Goal: Task Accomplishment & Management: Manage account settings

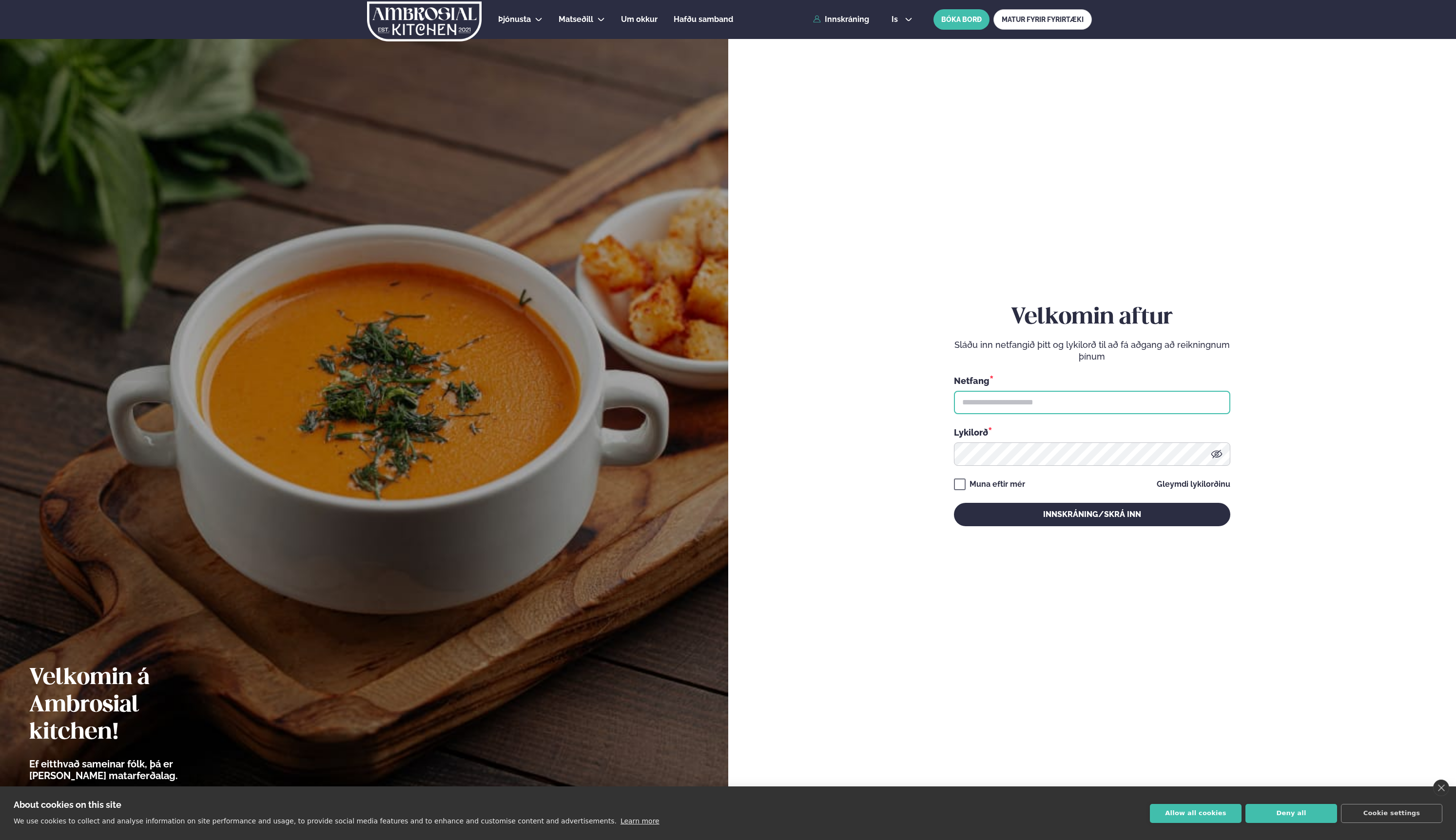
click at [1017, 402] on input "text" at bounding box center [1092, 402] width 277 height 24
type input "**********"
click at [1018, 511] on button "Innskráning/Skrá inn" at bounding box center [1092, 515] width 277 height 24
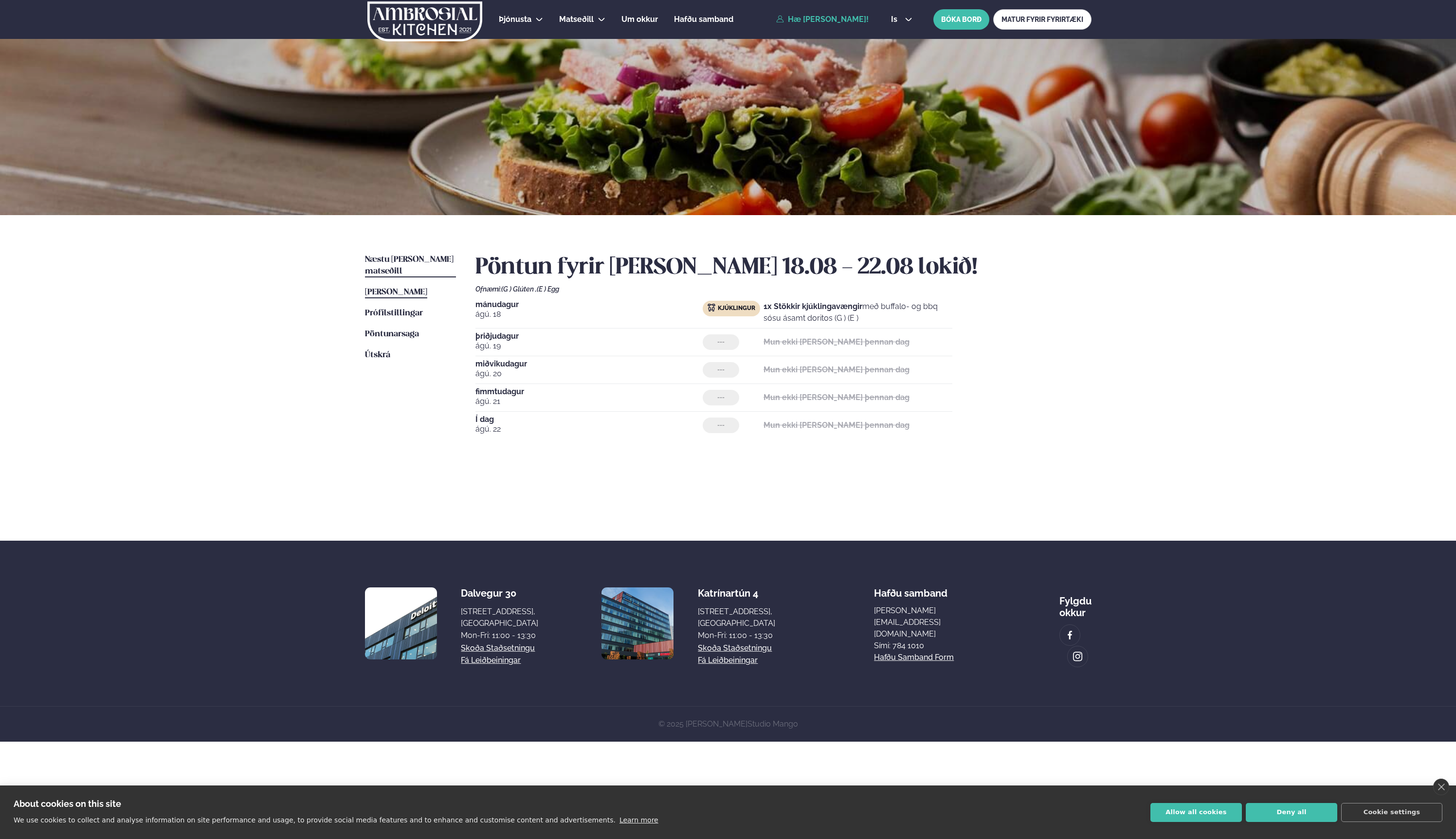
click at [403, 260] on span "Næstu [PERSON_NAME] matseðill" at bounding box center [410, 266] width 88 height 20
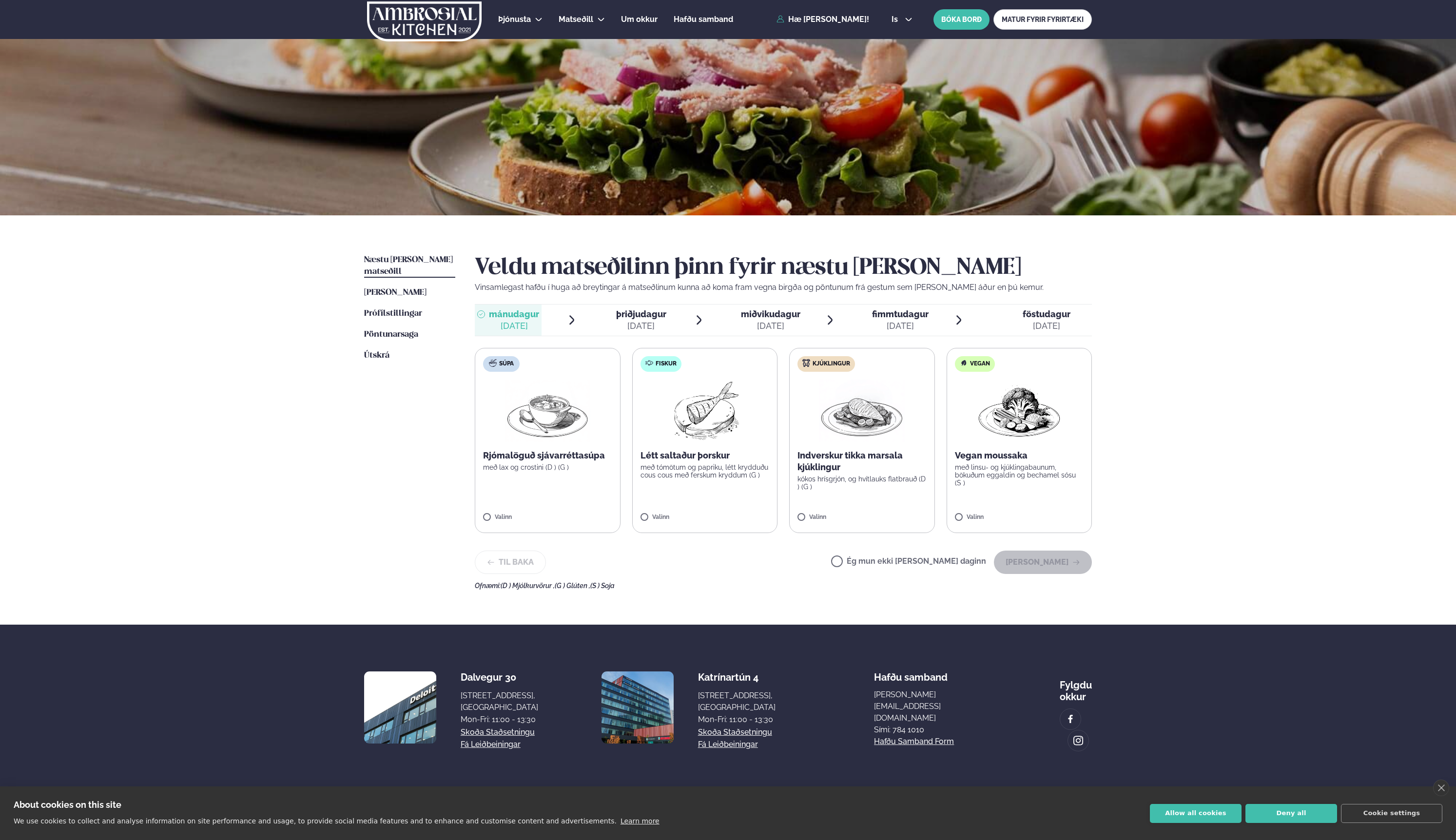
click at [642, 320] on div "ágú. 26" at bounding box center [641, 326] width 50 height 12
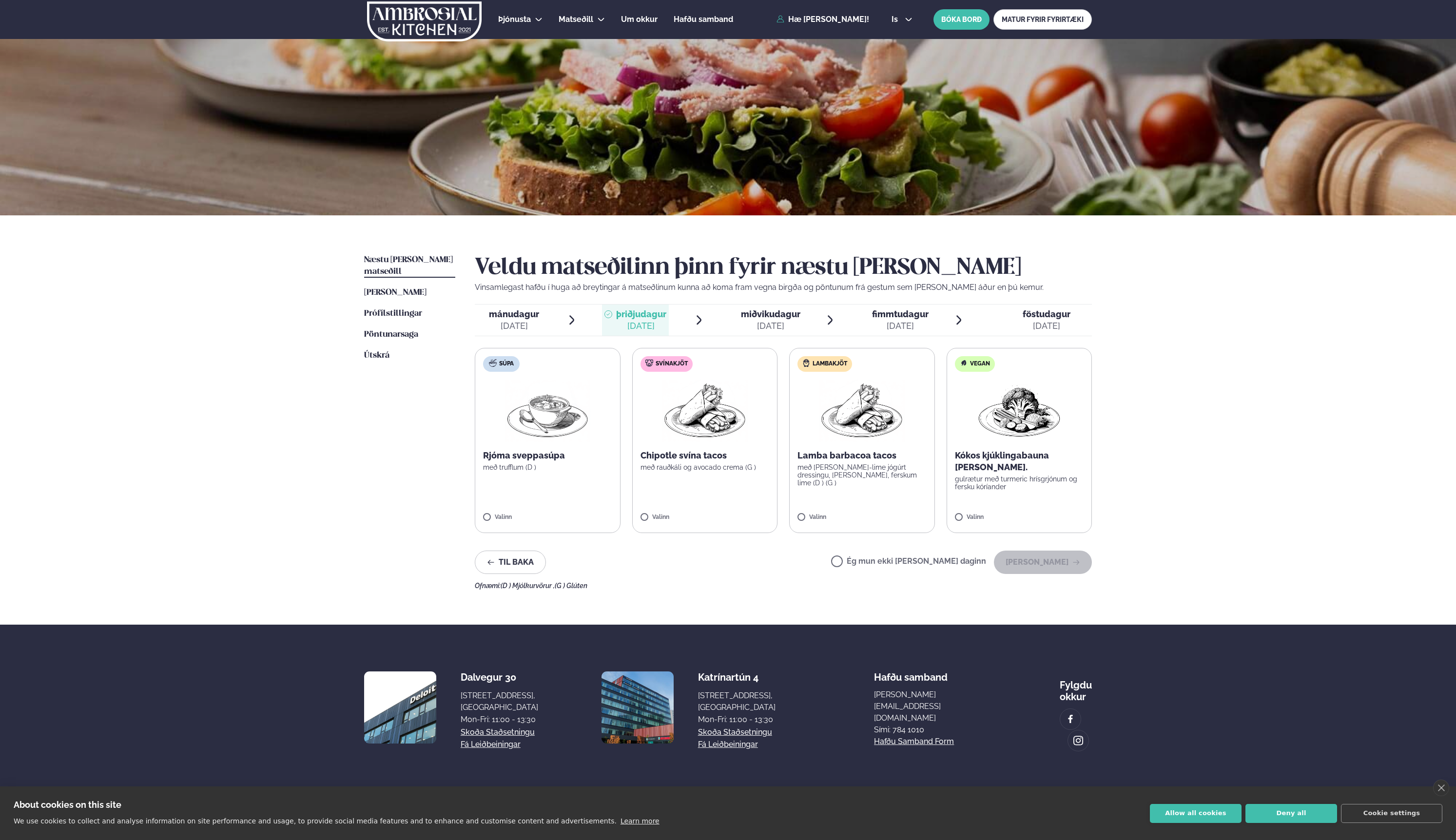
click at [777, 321] on div "ágú. 27" at bounding box center [770, 326] width 60 height 12
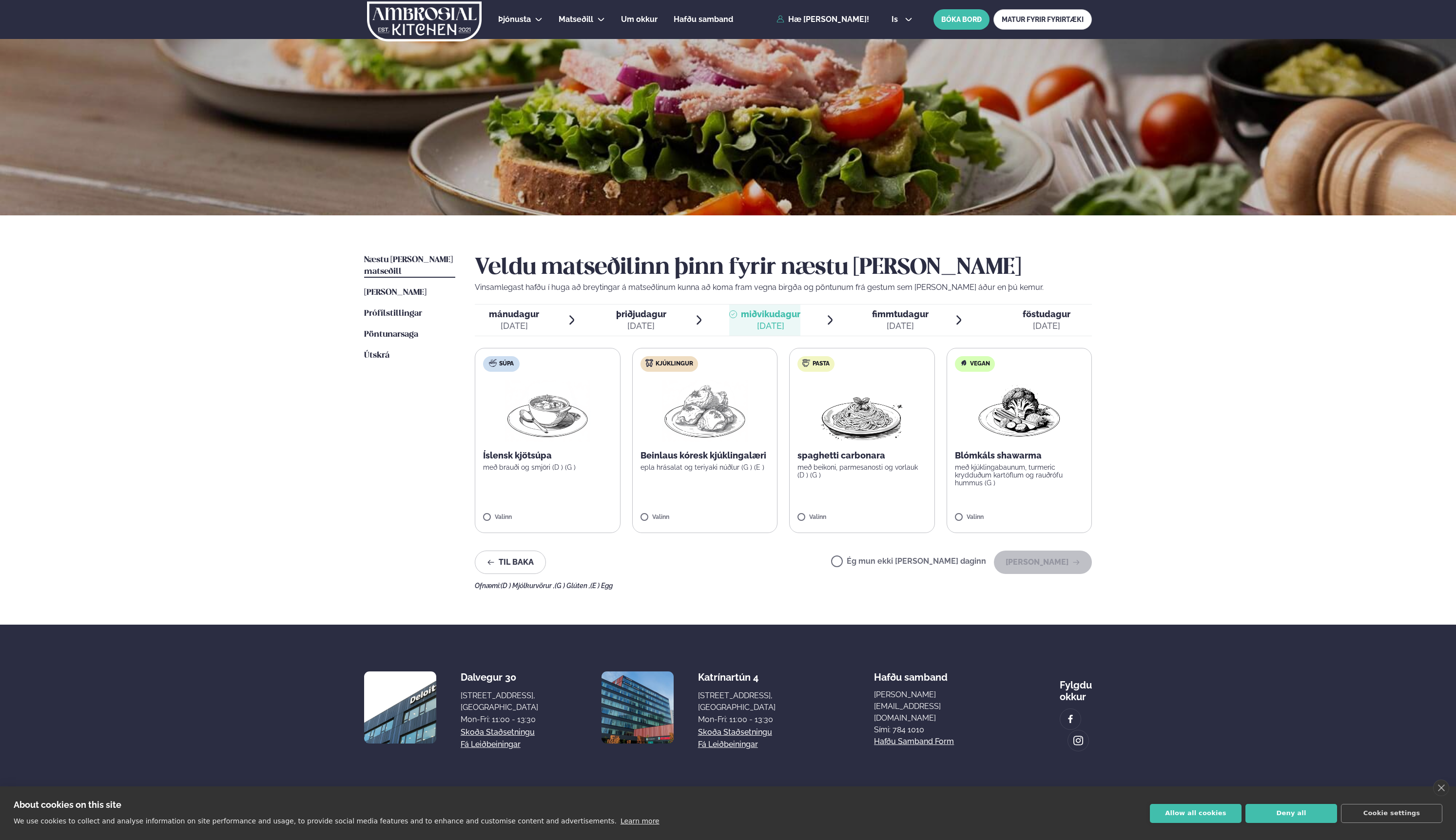
click at [646, 319] on span "þriðjudagur" at bounding box center [641, 314] width 50 height 10
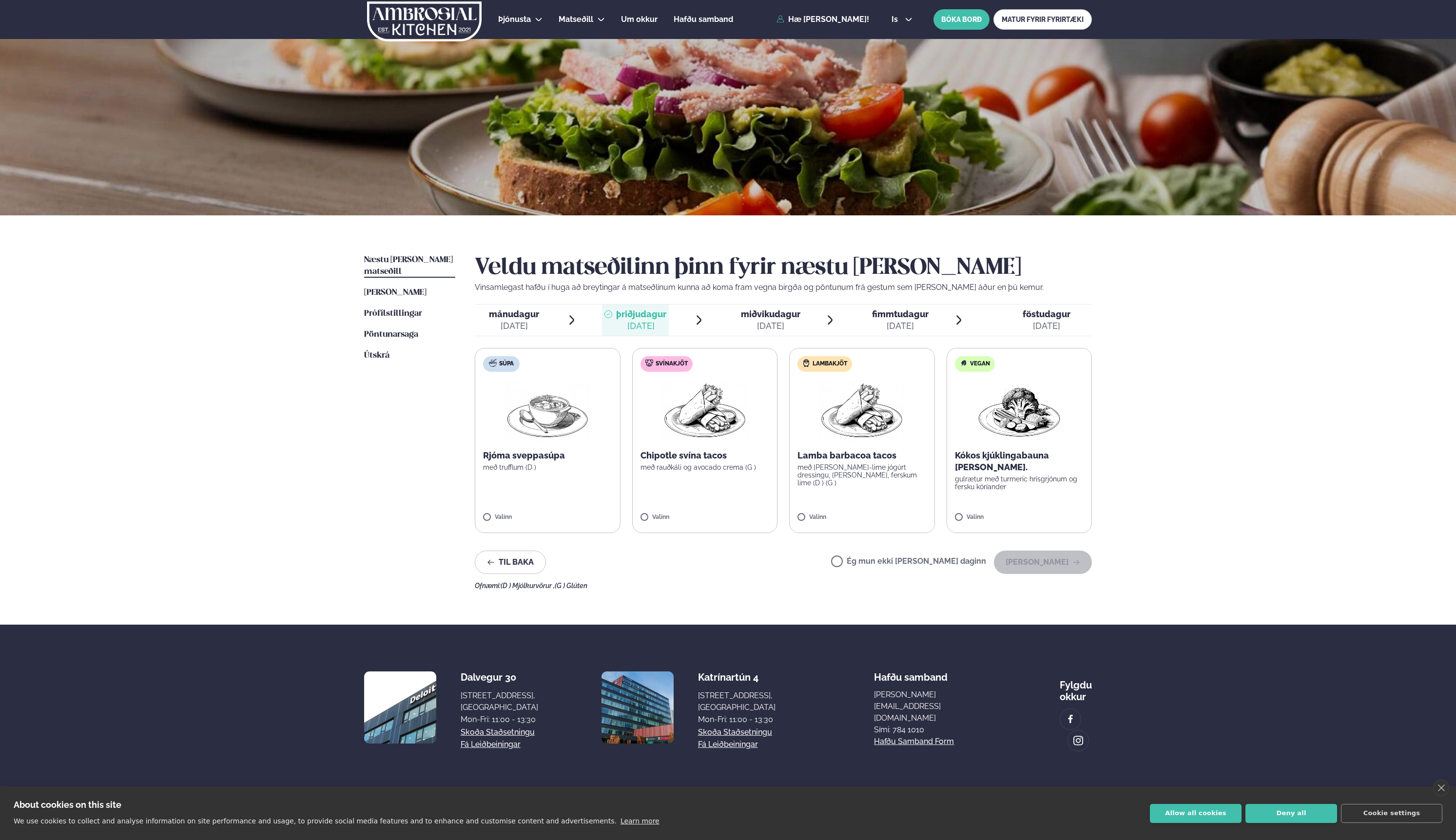
click at [533, 319] on div "mánudagur mán." at bounding box center [513, 314] width 50 height 12
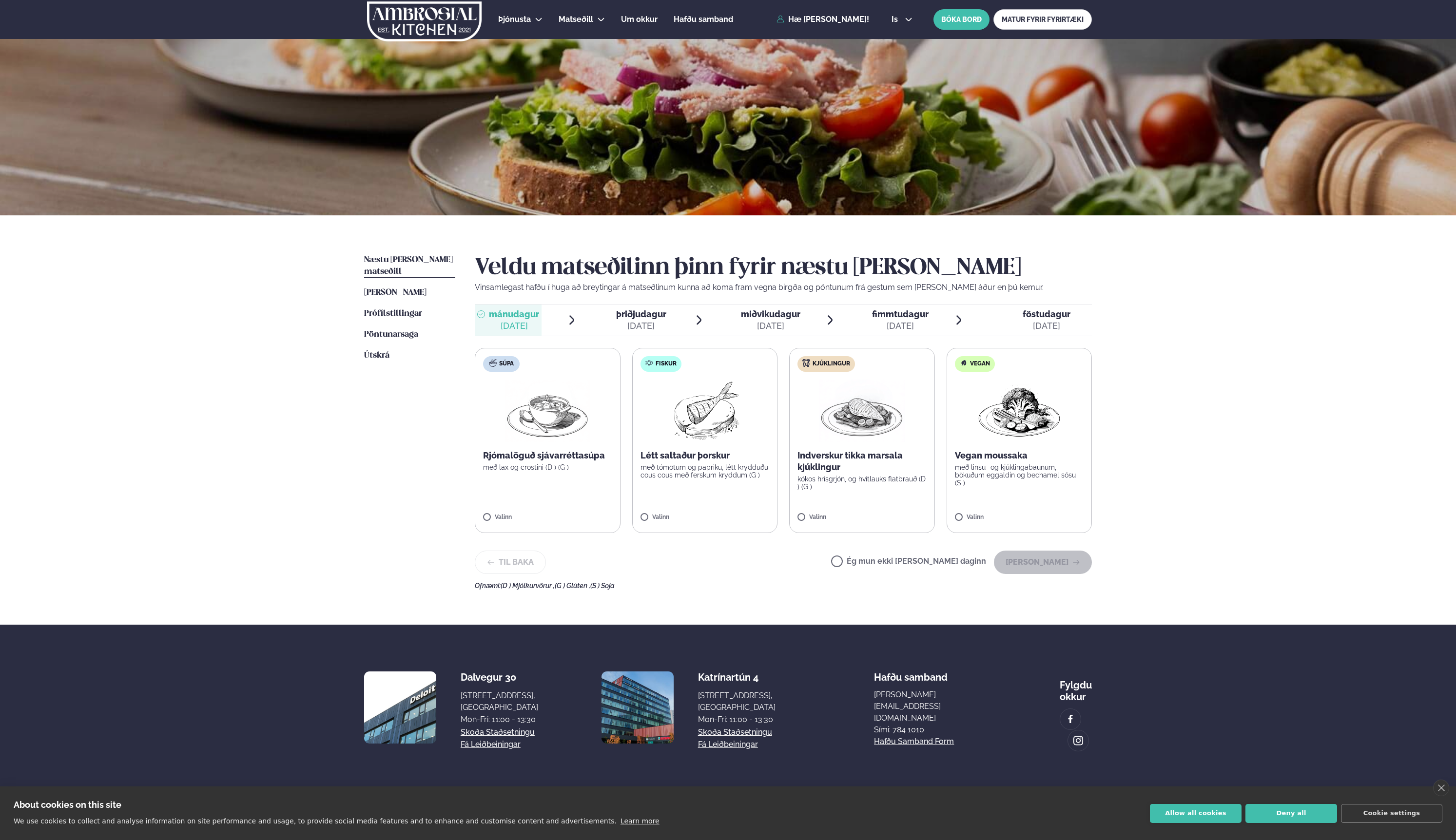
click at [775, 314] on span "miðvikudagur" at bounding box center [770, 314] width 60 height 10
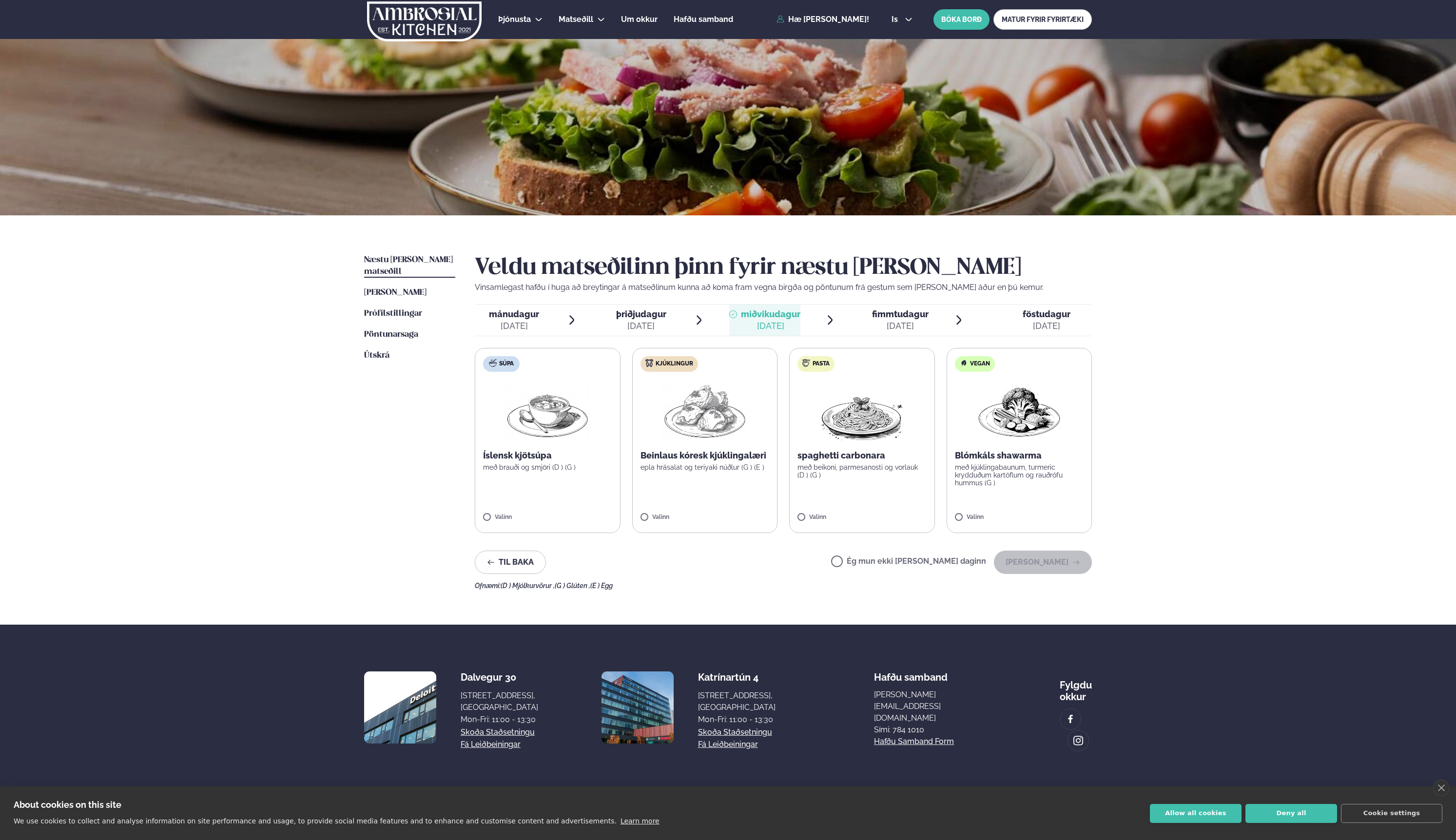
click at [892, 316] on span "fimmtudagur" at bounding box center [901, 314] width 57 height 10
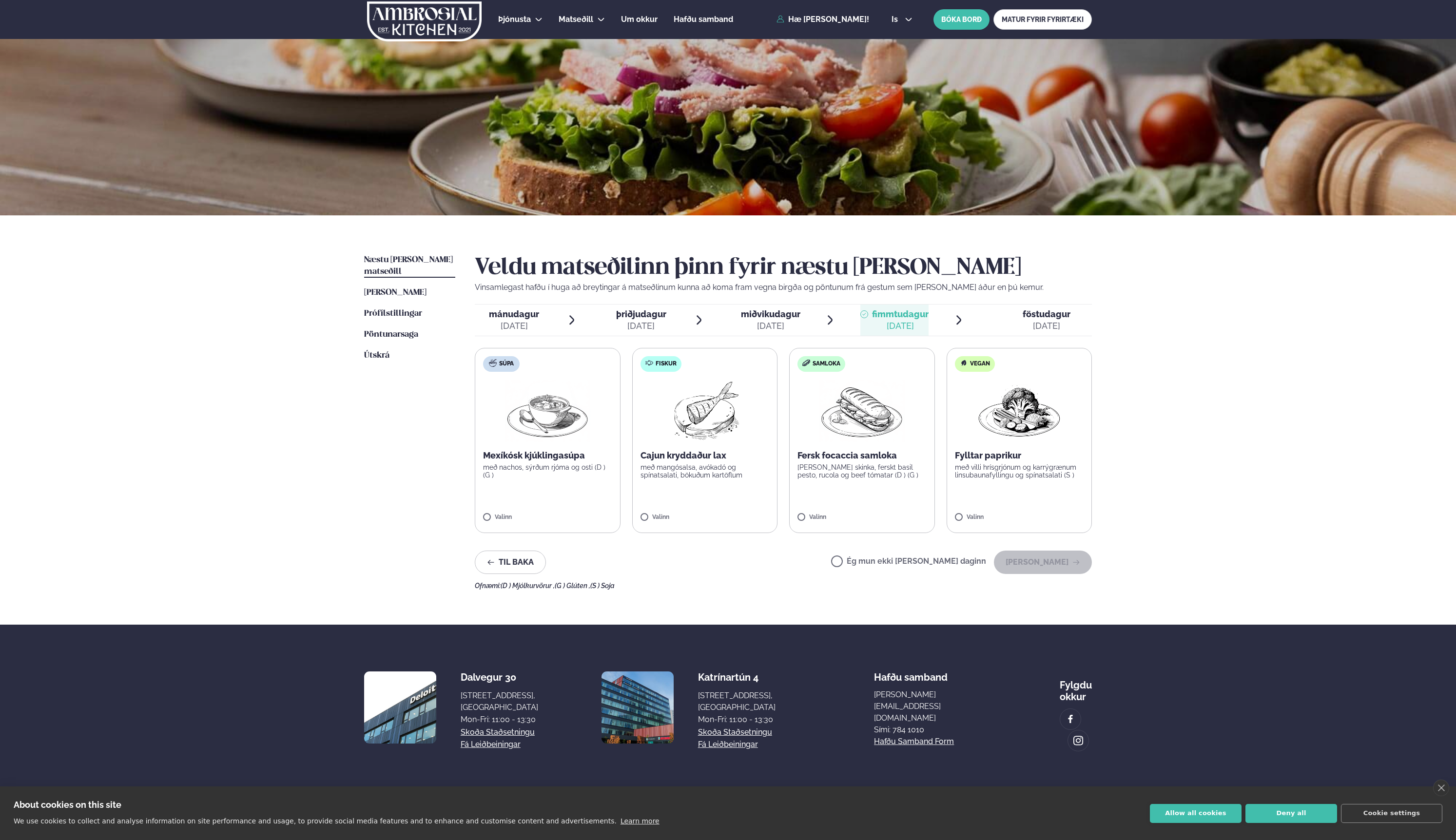
click at [1039, 319] on div "föstudagur fös." at bounding box center [1046, 314] width 48 height 12
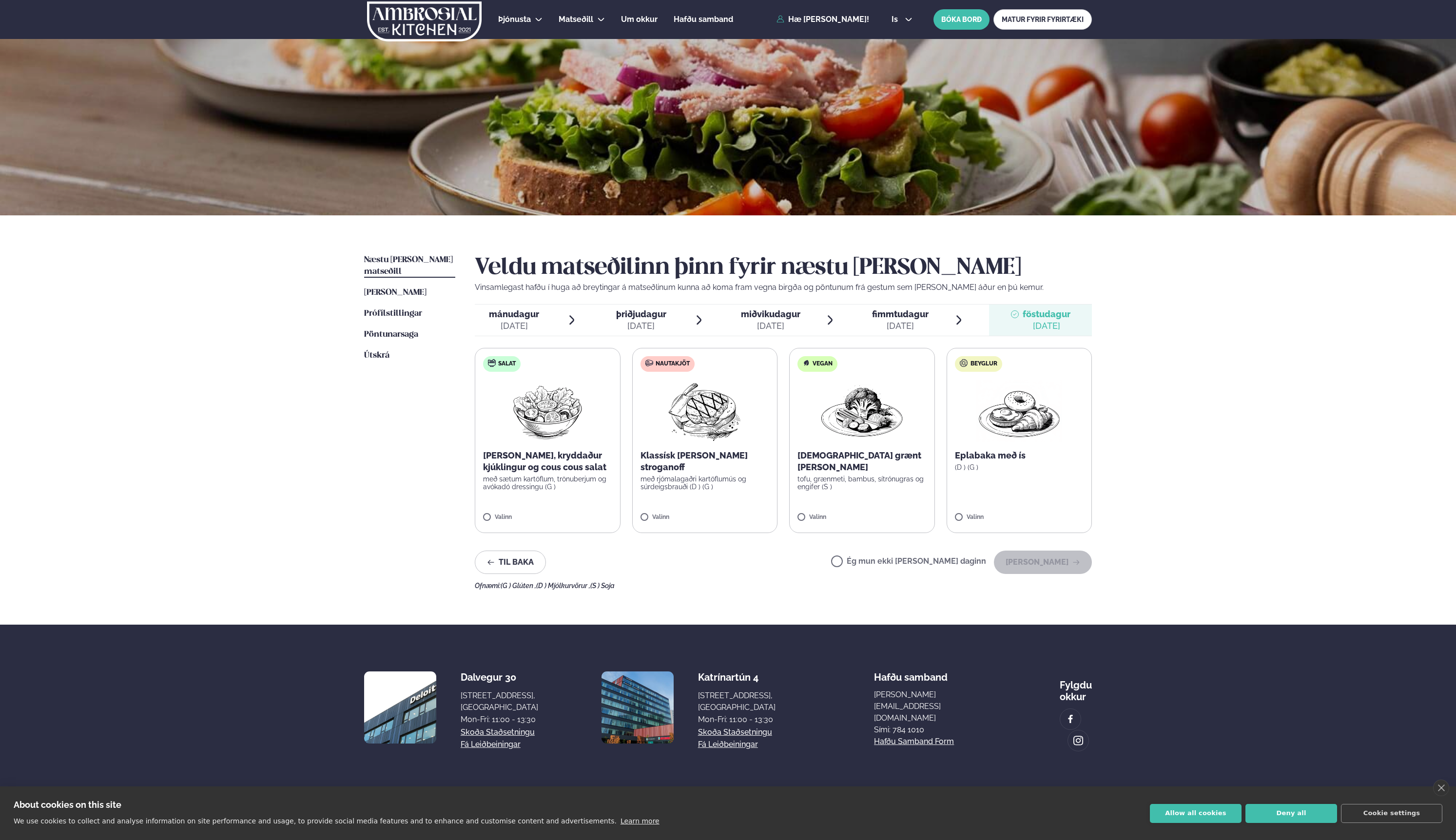
click at [510, 323] on div "ágú. 25" at bounding box center [513, 326] width 50 height 12
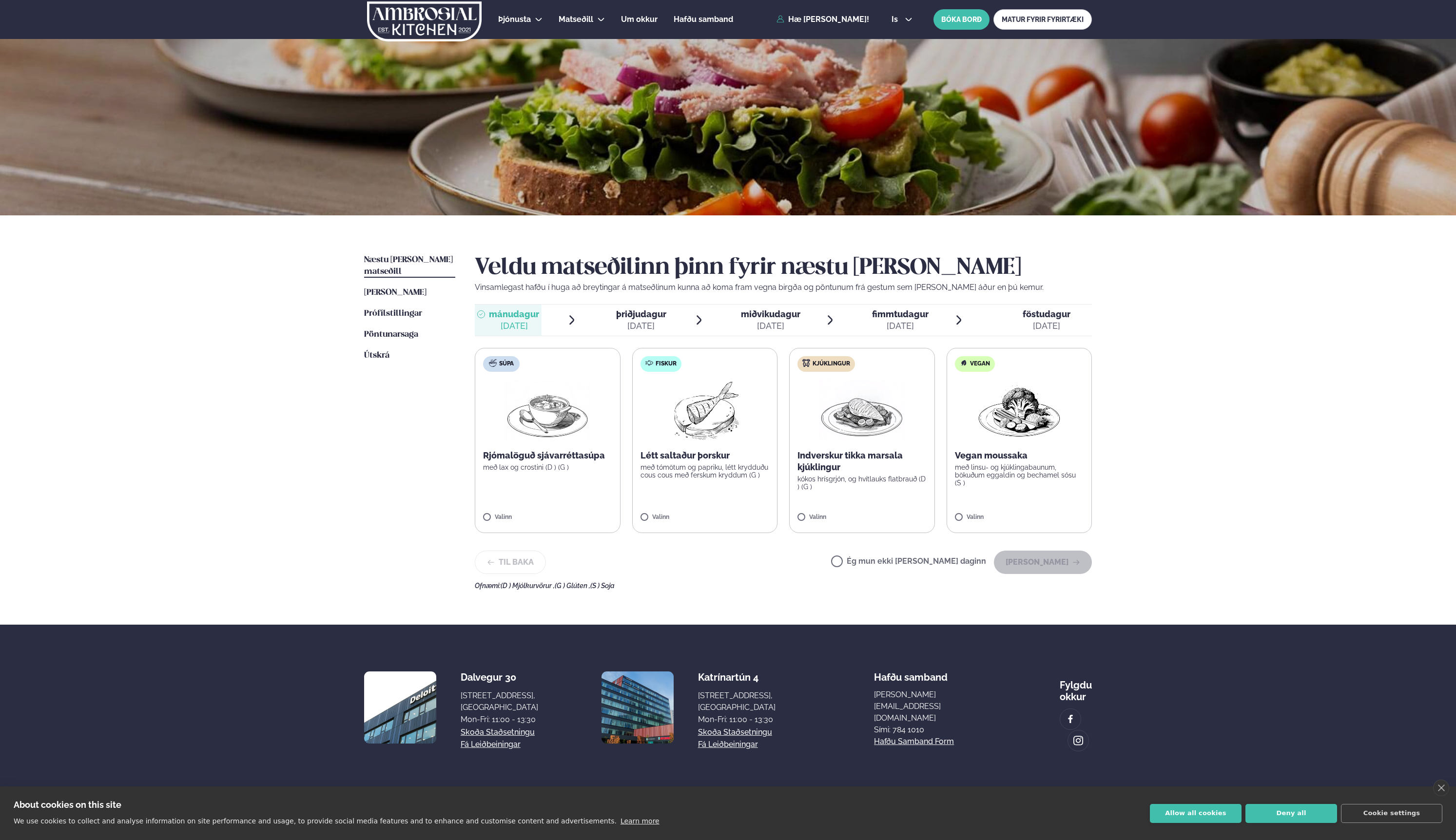
click at [871, 563] on label "Ég mun ekki borða þann daginn" at bounding box center [909, 562] width 155 height 10
click at [1023, 560] on button "Halda áfram" at bounding box center [1043, 562] width 98 height 24
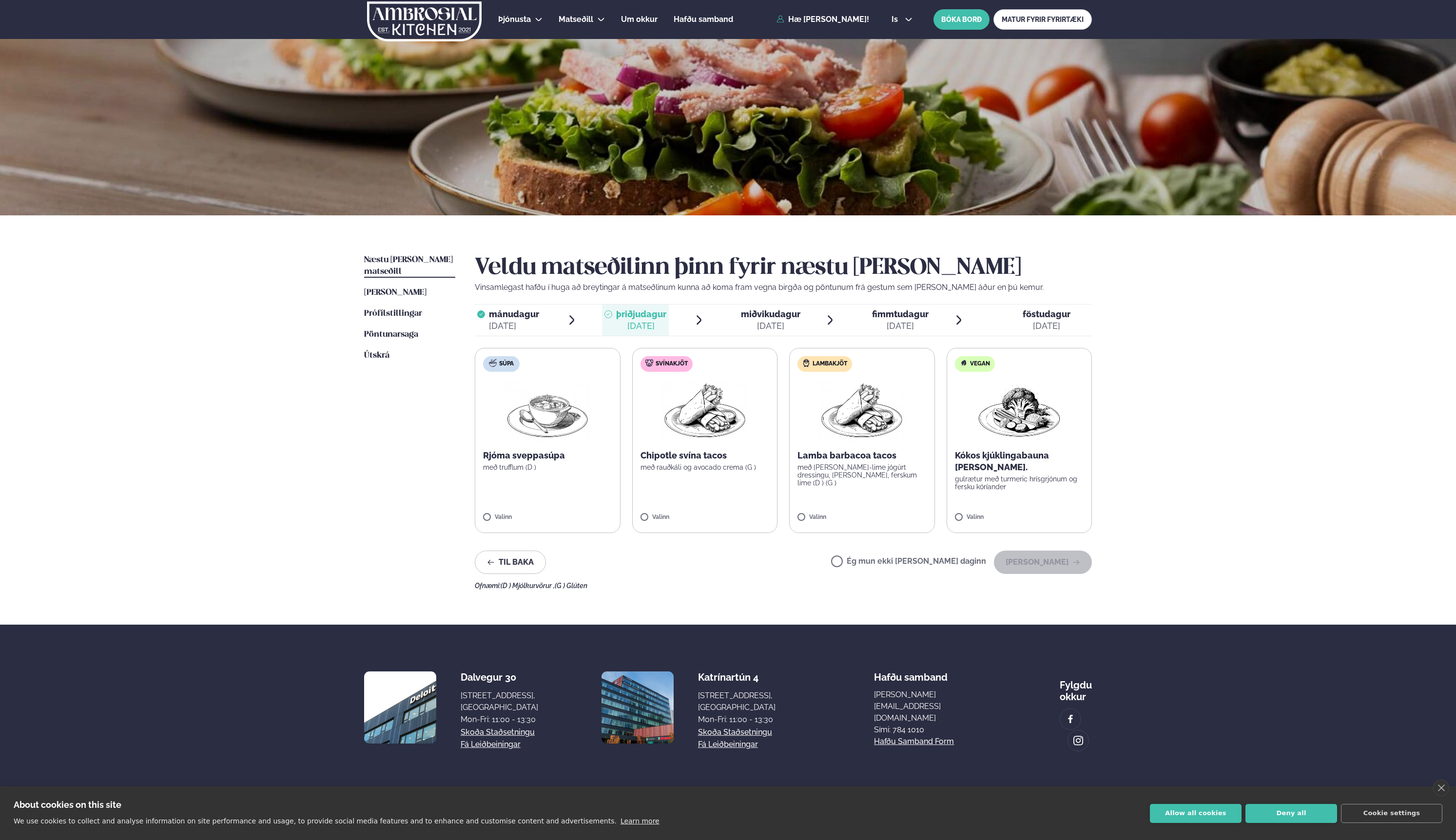
click at [878, 567] on label "Ég mun ekki borða þann daginn" at bounding box center [909, 562] width 155 height 10
click at [1037, 553] on button "Halda áfram" at bounding box center [1043, 562] width 98 height 24
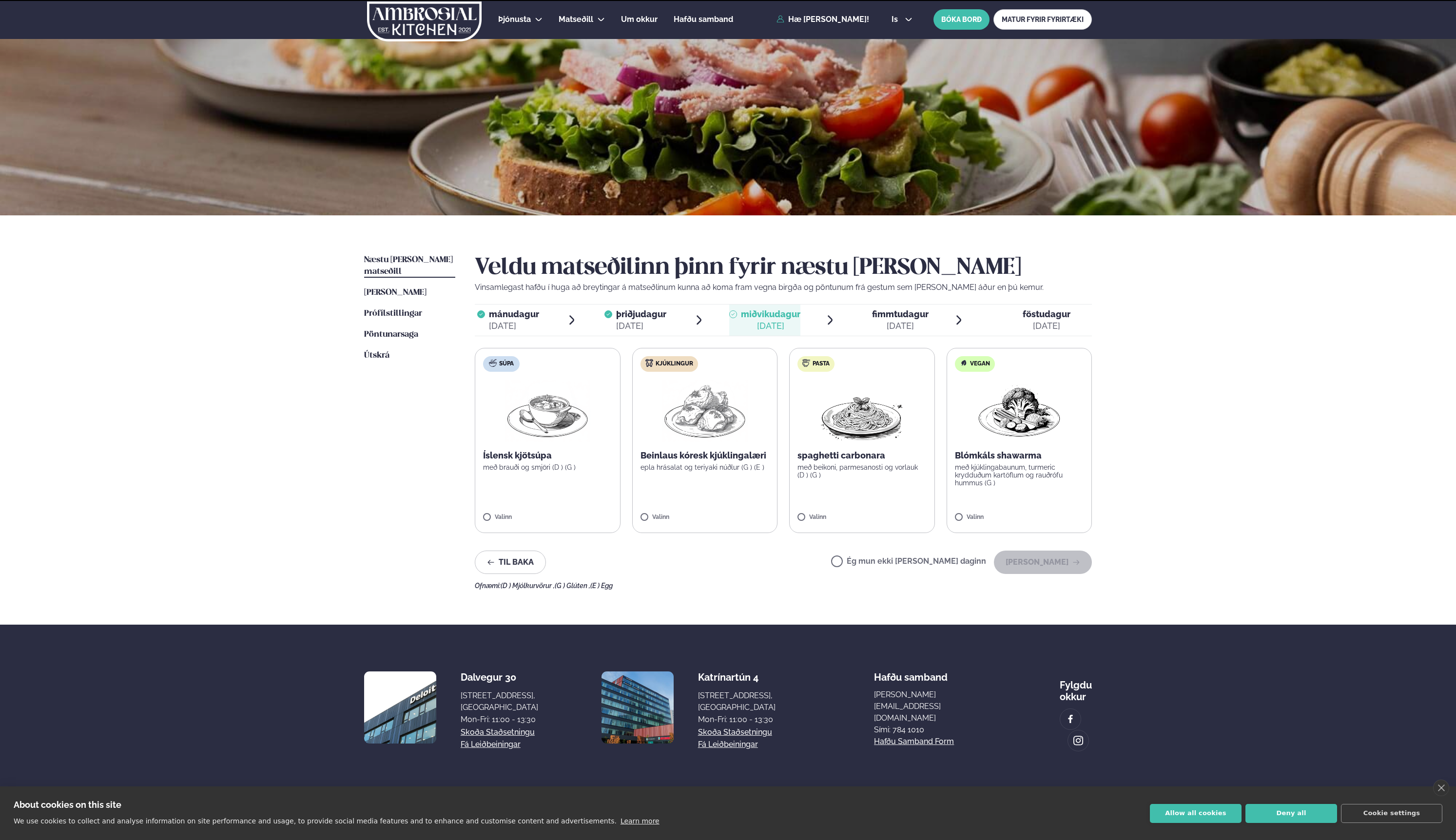
click at [873, 557] on label "Ég mun ekki borða þann daginn" at bounding box center [909, 562] width 155 height 10
click at [1052, 558] on button "Halda áfram" at bounding box center [1043, 562] width 98 height 24
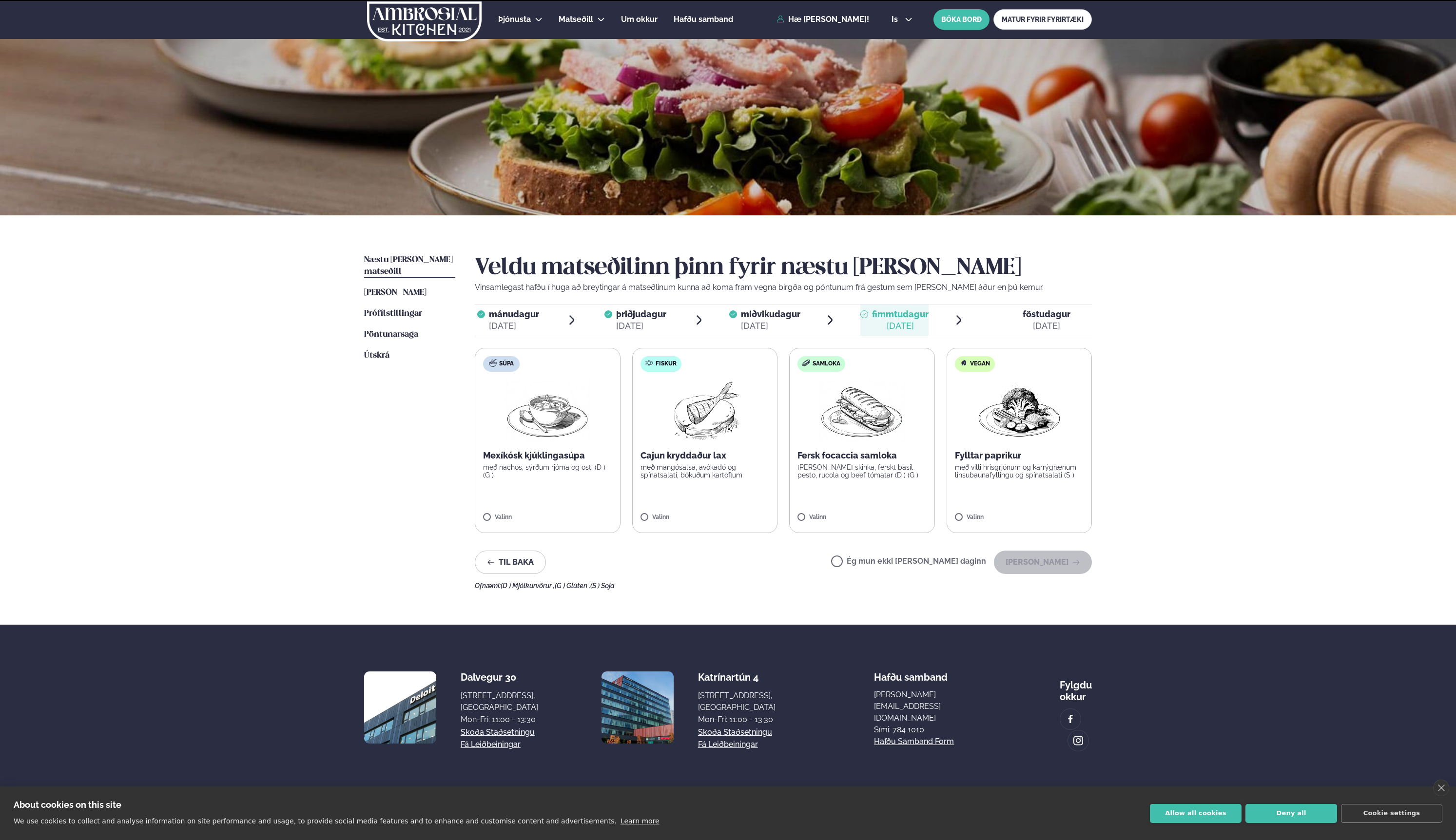
click at [899, 559] on label "Ég mun ekki borða þann daginn" at bounding box center [909, 562] width 155 height 10
click at [1051, 564] on button "Halda áfram" at bounding box center [1043, 562] width 98 height 24
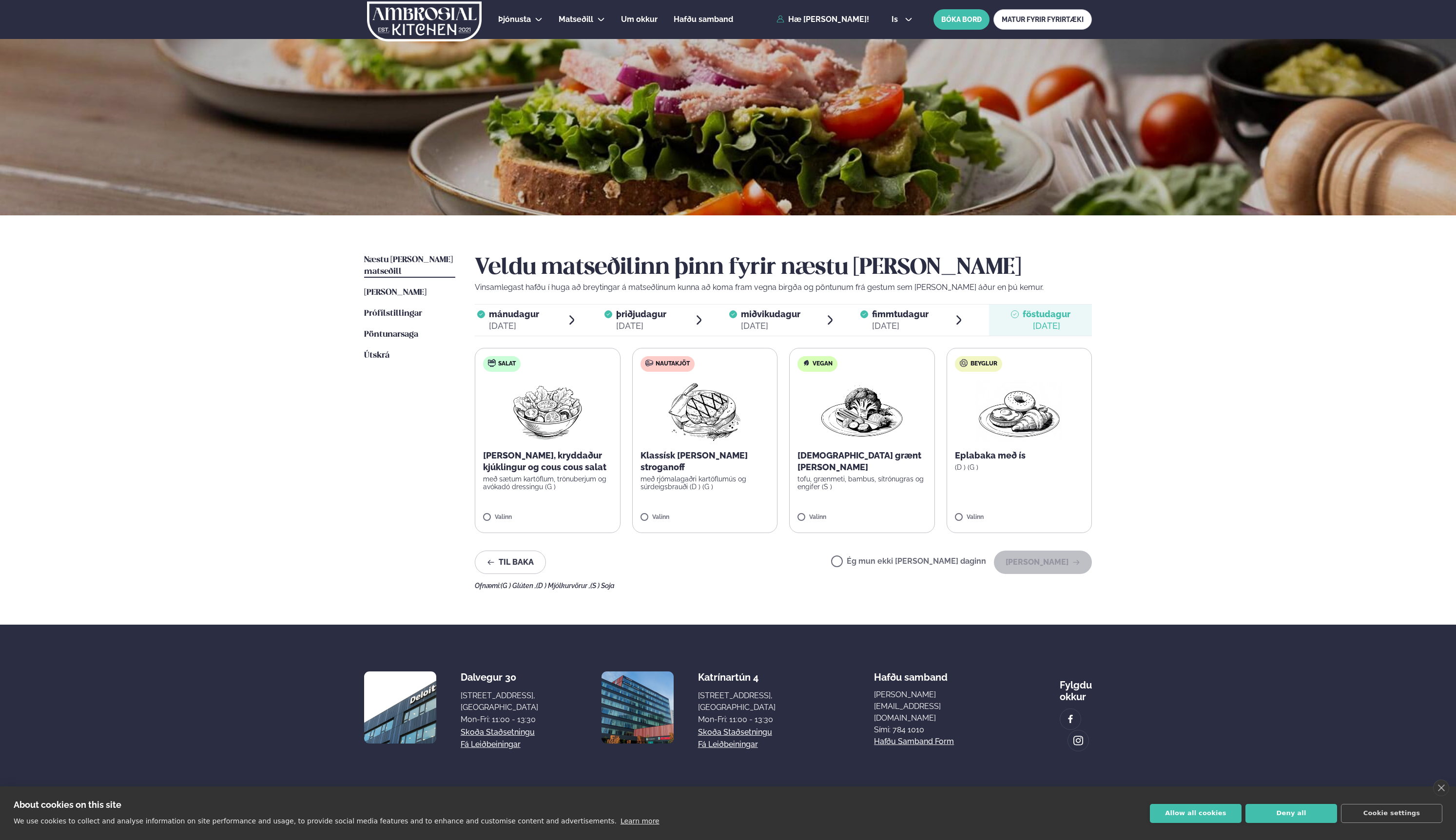
click at [911, 558] on label "Ég mun ekki borða þann daginn" at bounding box center [909, 562] width 155 height 10
click at [1037, 560] on button "Halda áfram" at bounding box center [1043, 562] width 98 height 24
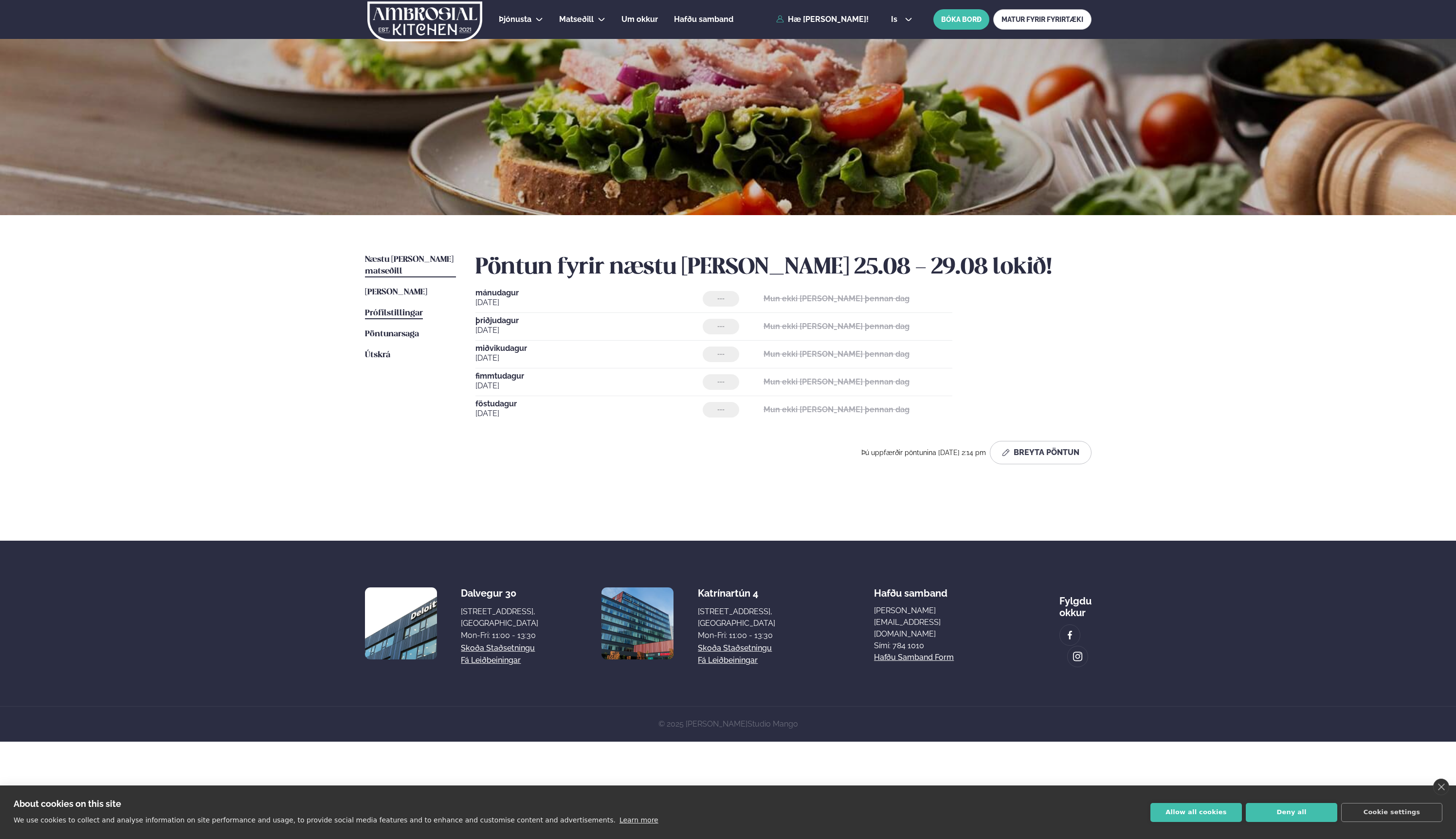
click at [405, 309] on span "Prófílstillingar" at bounding box center [394, 313] width 58 height 8
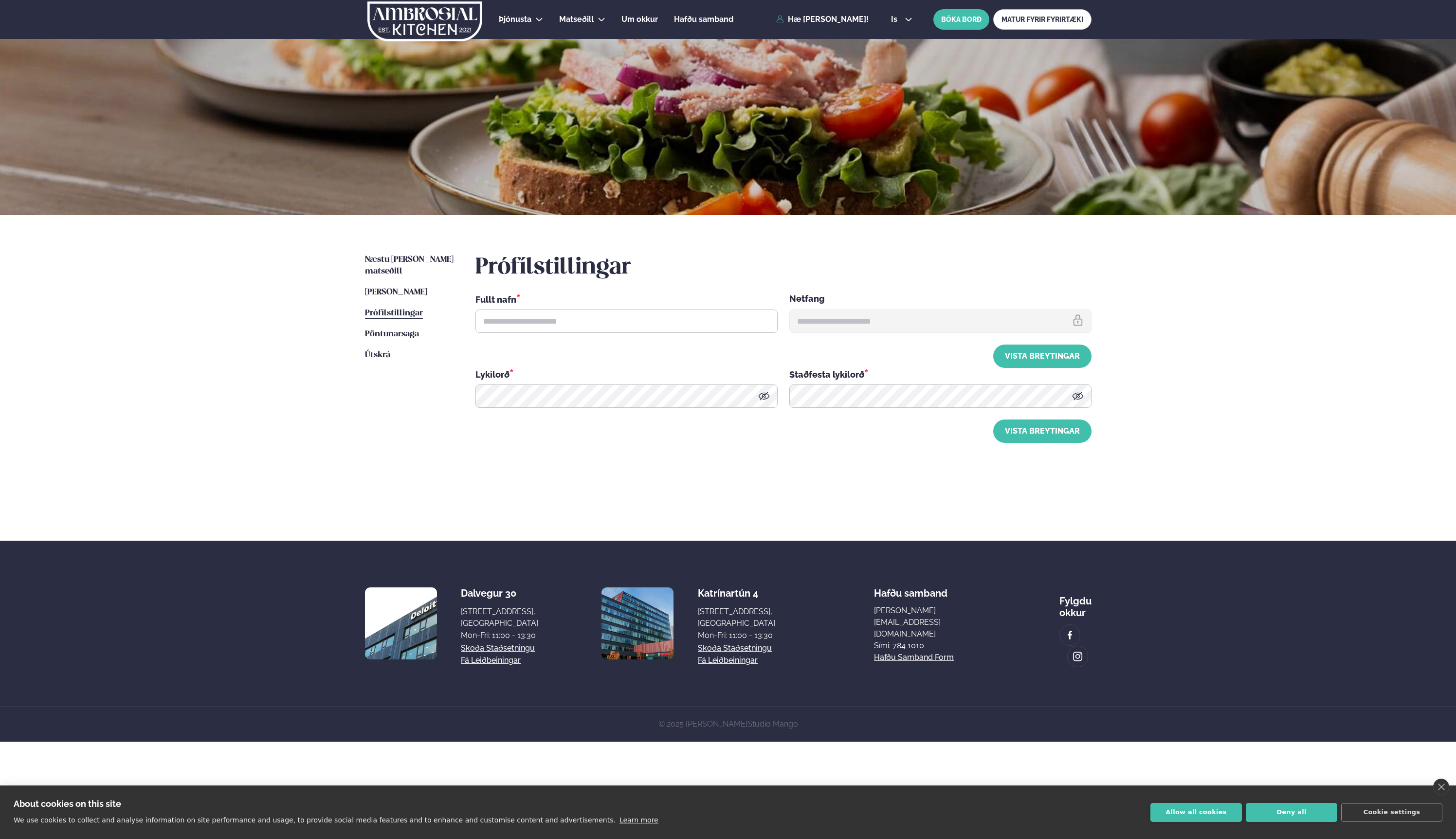
type input "**********"
click at [392, 330] on span "Pöntunarsaga" at bounding box center [392, 334] width 54 height 8
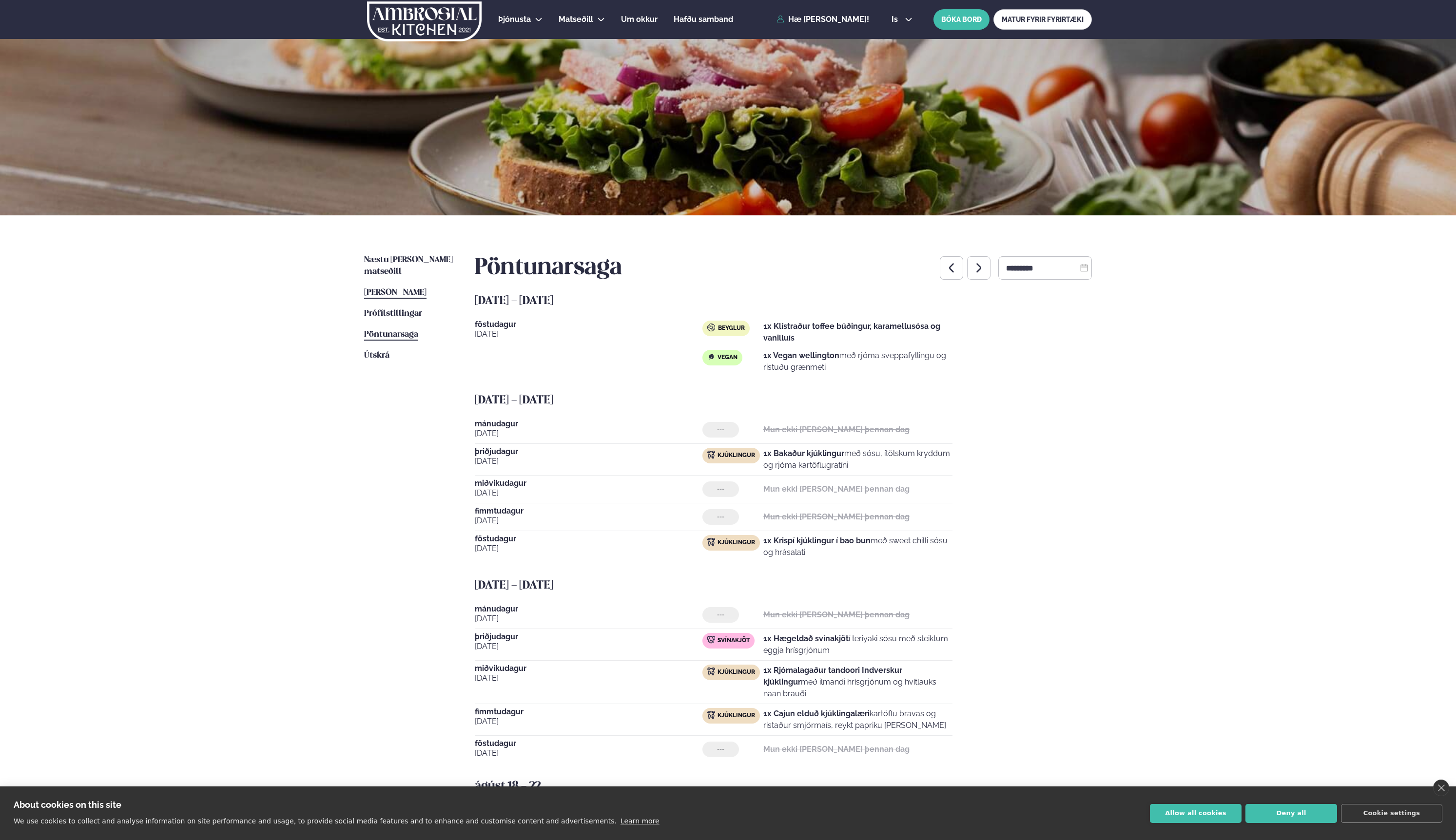
click at [406, 289] on span "[PERSON_NAME]" at bounding box center [395, 292] width 63 height 8
